Goal: Information Seeking & Learning: Learn about a topic

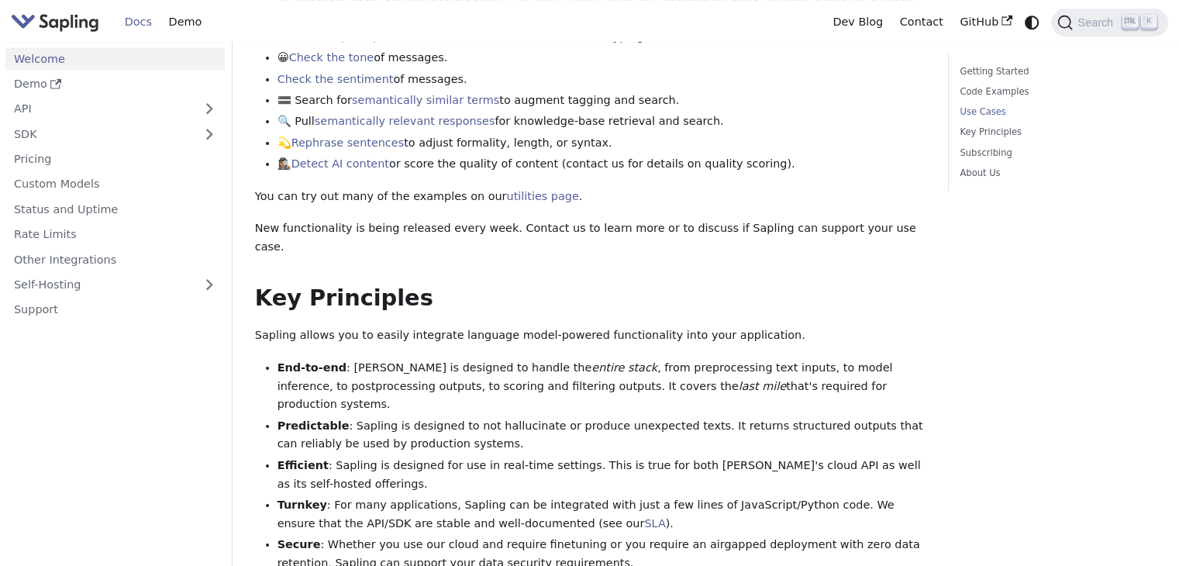
scroll to position [739, 0]
click at [171, 60] on link "Welcome" at bounding box center [114, 58] width 219 height 22
